Goal: Learn about a topic

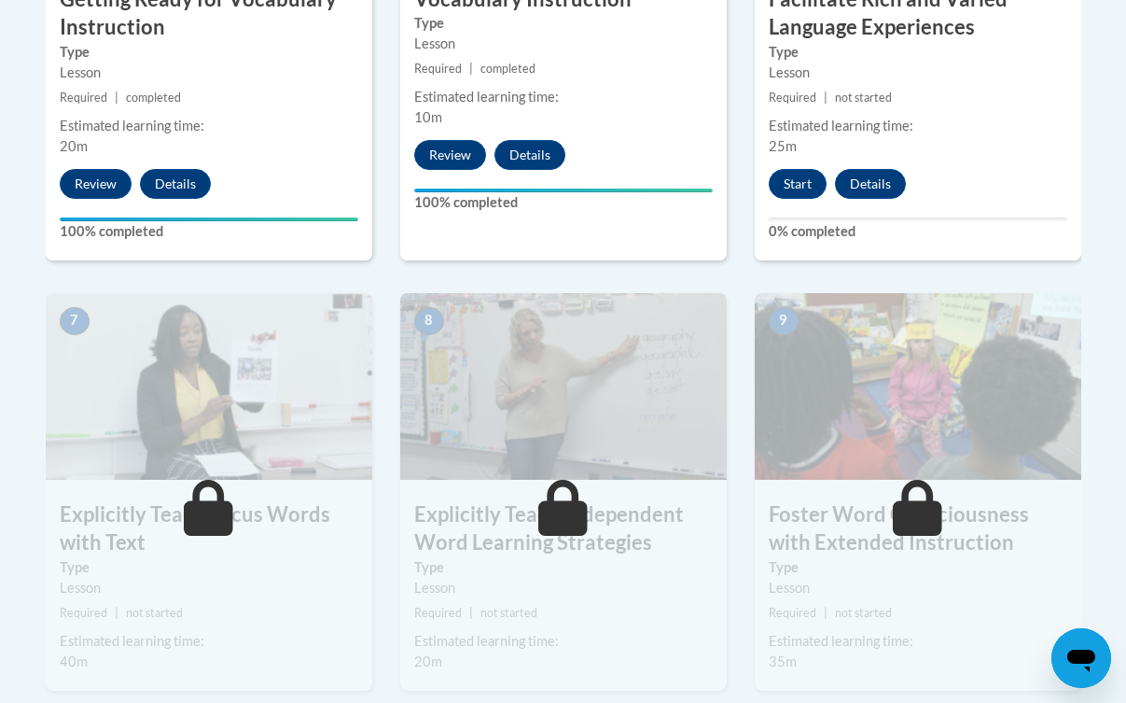
scroll to position [1370, 0]
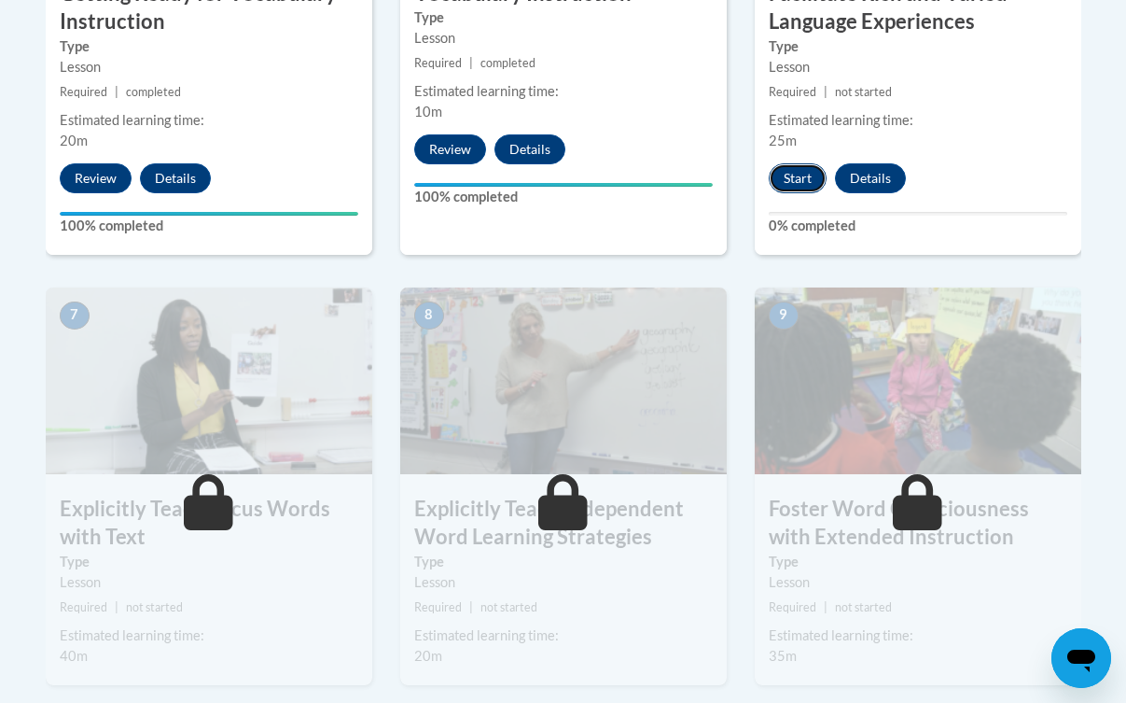
click at [802, 169] on button "Start" at bounding box center [798, 178] width 58 height 30
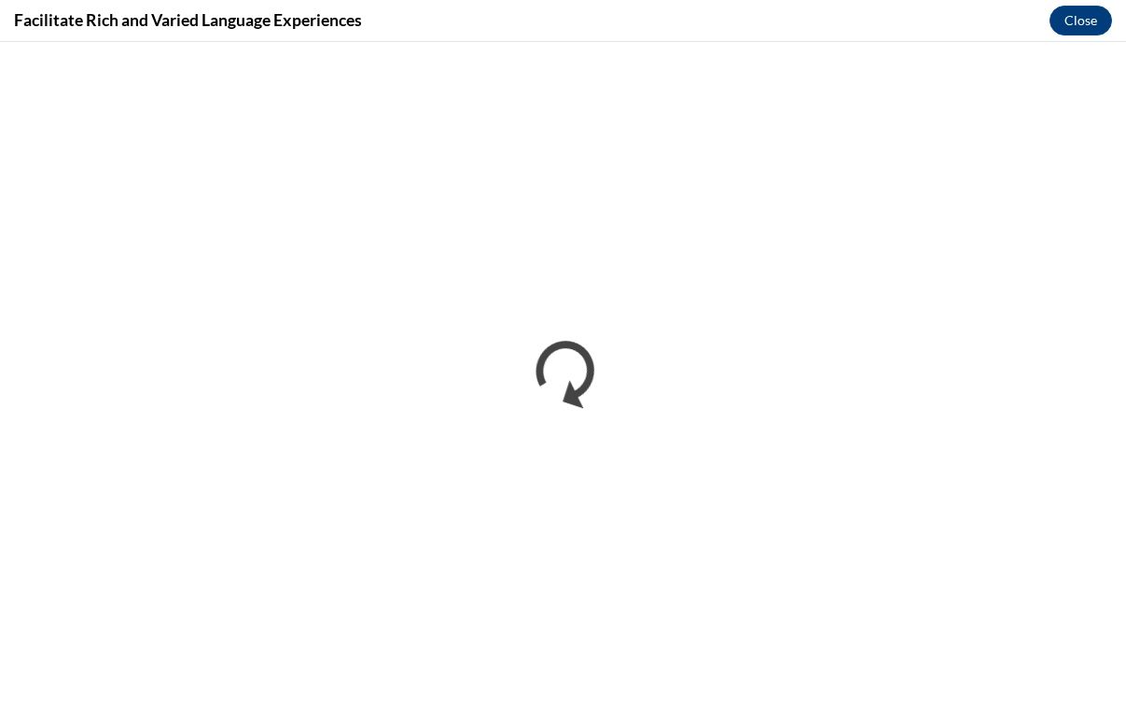
scroll to position [0, 0]
